Goal: Information Seeking & Learning: Learn about a topic

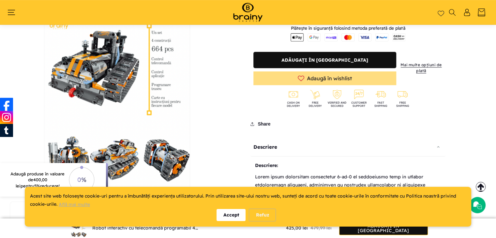
scroll to position [304, 0]
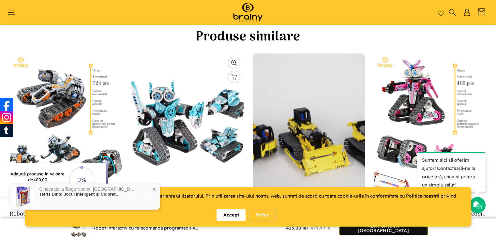
scroll to position [2259, 0]
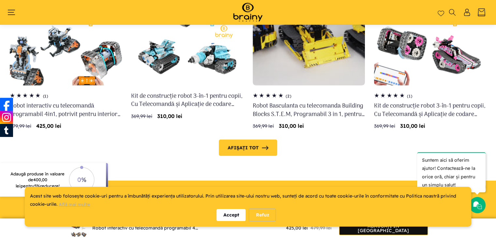
click at [251, 139] on link "Afișați tot" at bounding box center [248, 147] width 58 height 16
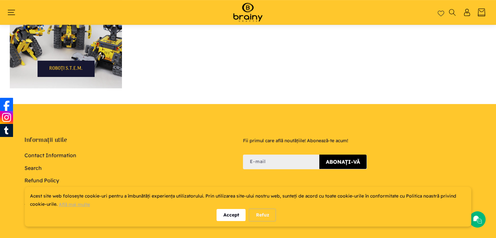
scroll to position [206, 0]
